Goal: Register for event/course

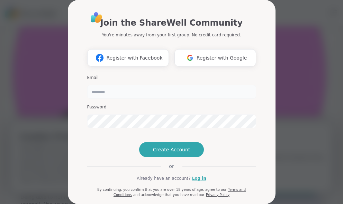
click at [101, 89] on input "email" at bounding box center [171, 92] width 169 height 14
type input "**********"
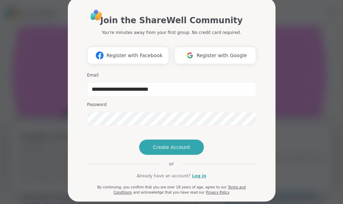
scroll to position [3, 0]
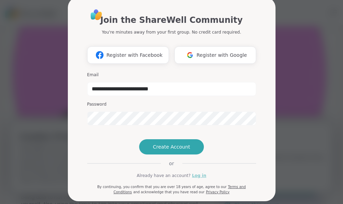
click at [194, 179] on link "Log in" at bounding box center [199, 176] width 14 height 6
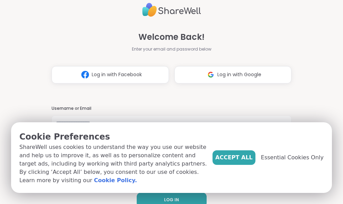
click at [296, 157] on div "Accept All Essential Cookies Only" at bounding box center [268, 157] width 111 height 15
click at [299, 162] on span "Essential Cookies Only" at bounding box center [292, 158] width 63 height 8
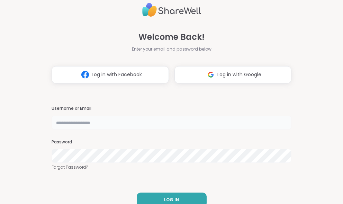
click at [80, 122] on input "text" at bounding box center [172, 123] width 241 height 14
type input "**********"
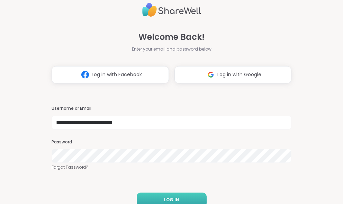
click at [178, 195] on button "LOG IN" at bounding box center [172, 200] width 70 height 15
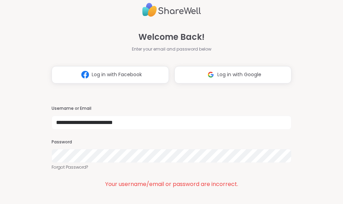
click at [0, 170] on html "**********" at bounding box center [171, 117] width 343 height 234
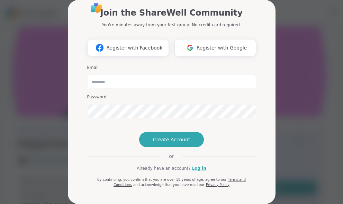
scroll to position [35, 0]
click at [196, 164] on div "Join the ShareWell Community You're minutes away from your first group. No cred…" at bounding box center [171, 94] width 169 height 186
click at [194, 171] on link "Log in" at bounding box center [199, 168] width 14 height 6
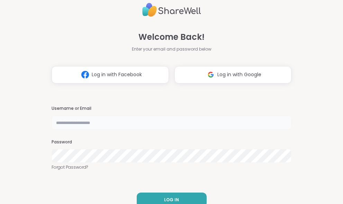
click at [70, 117] on input "text" at bounding box center [172, 123] width 241 height 14
type input "**********"
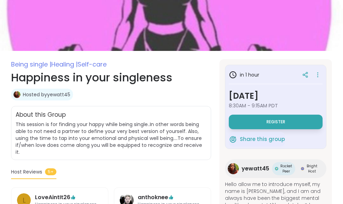
scroll to position [69, 0]
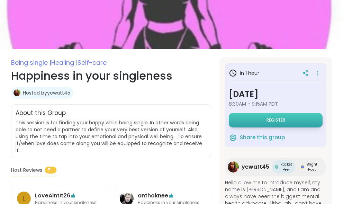
click at [267, 119] on span "Register" at bounding box center [276, 120] width 19 height 6
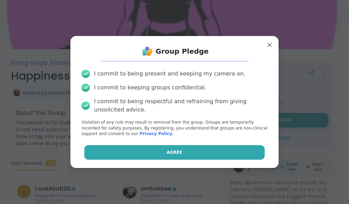
click at [160, 149] on button "Agree" at bounding box center [174, 152] width 181 height 15
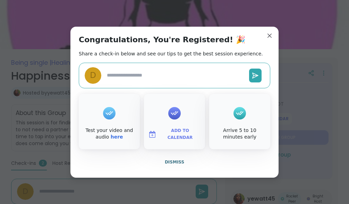
click at [168, 128] on button "Add to Calendar" at bounding box center [174, 134] width 58 height 15
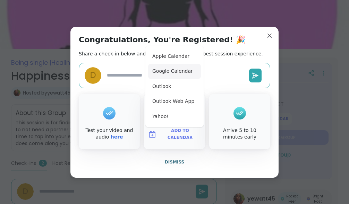
click at [172, 69] on button "Google Calendar" at bounding box center [174, 71] width 53 height 15
click at [104, 175] on div "Congratulations, You're Registered! 🎉 Share a check-in below and see our tips t…" at bounding box center [174, 102] width 208 height 151
click at [225, 159] on button "Dismiss" at bounding box center [174, 162] width 191 height 15
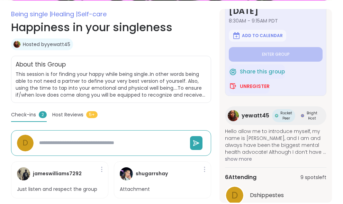
scroll to position [0, 0]
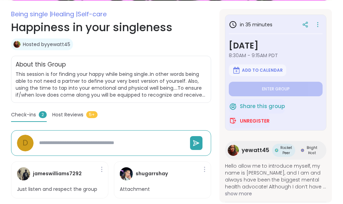
type textarea "*"
